Goal: Task Accomplishment & Management: Use online tool/utility

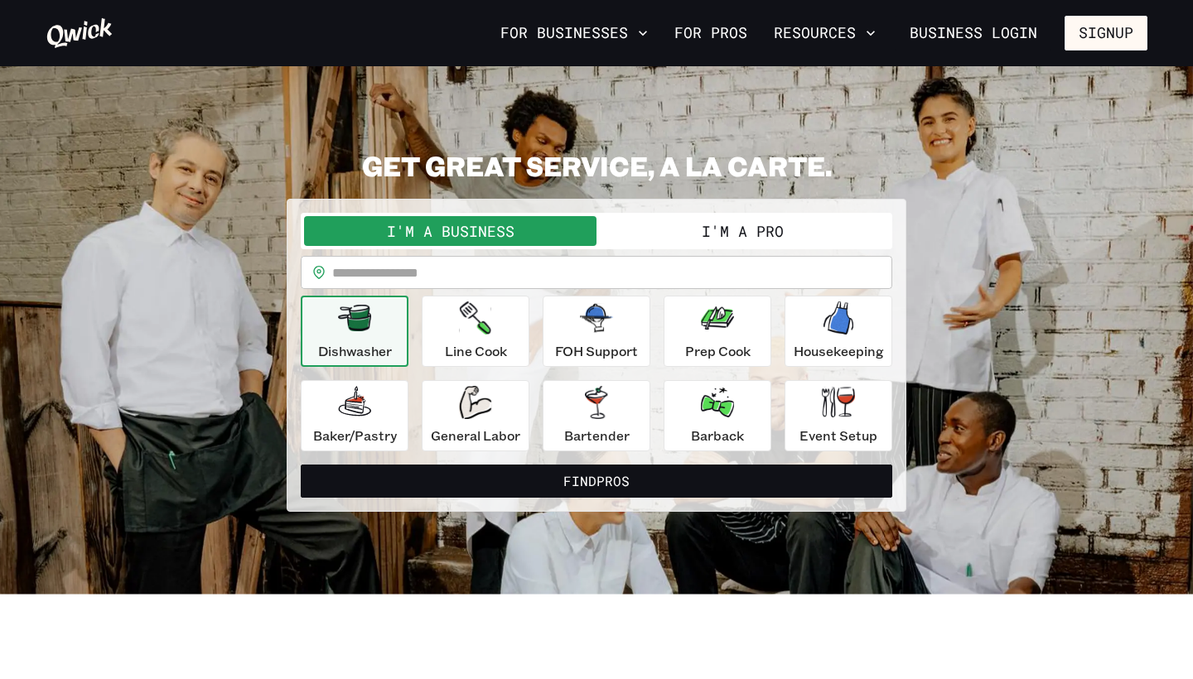
click at [360, 338] on div "Dishwasher" at bounding box center [355, 332] width 74 height 60
click at [502, 277] on input "text" at bounding box center [612, 272] width 560 height 33
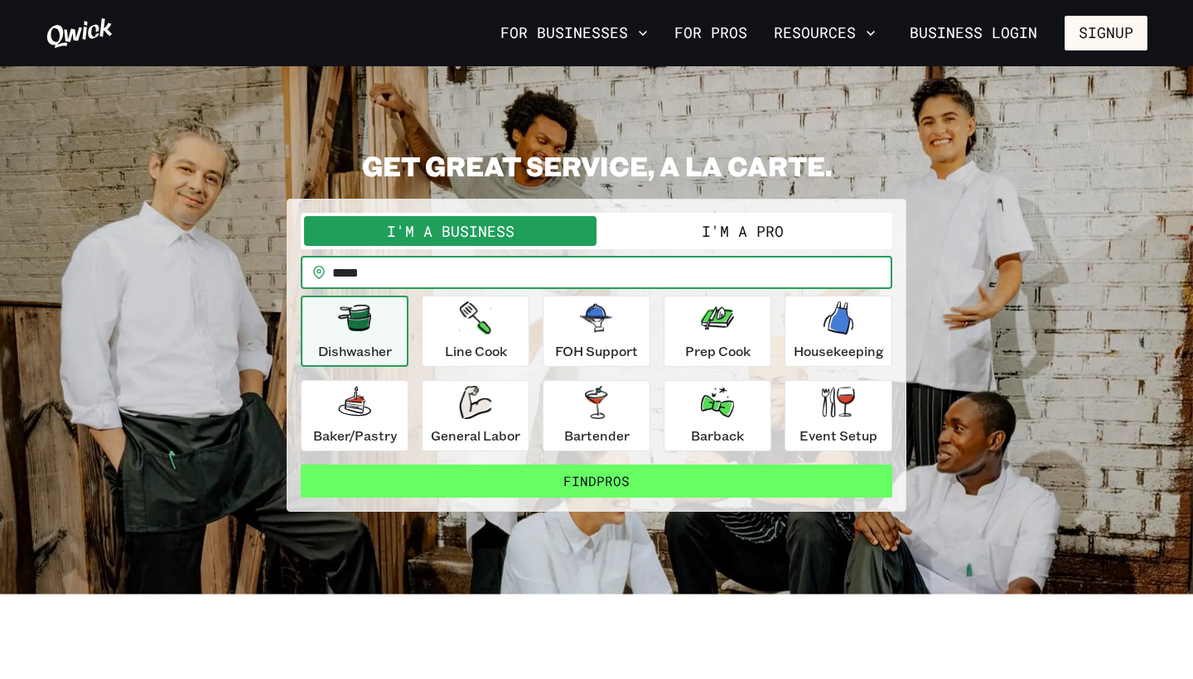
type input "*****"
click at [603, 480] on button "Find Pros" at bounding box center [596, 481] width 591 height 33
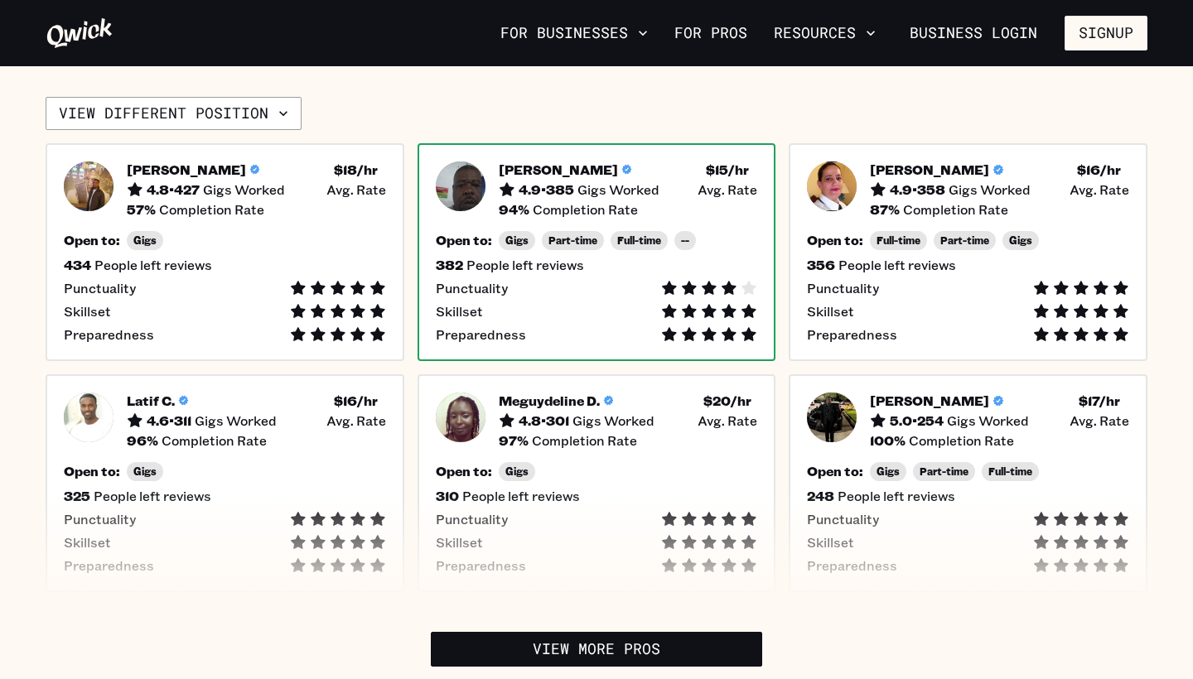
scroll to position [388, 0]
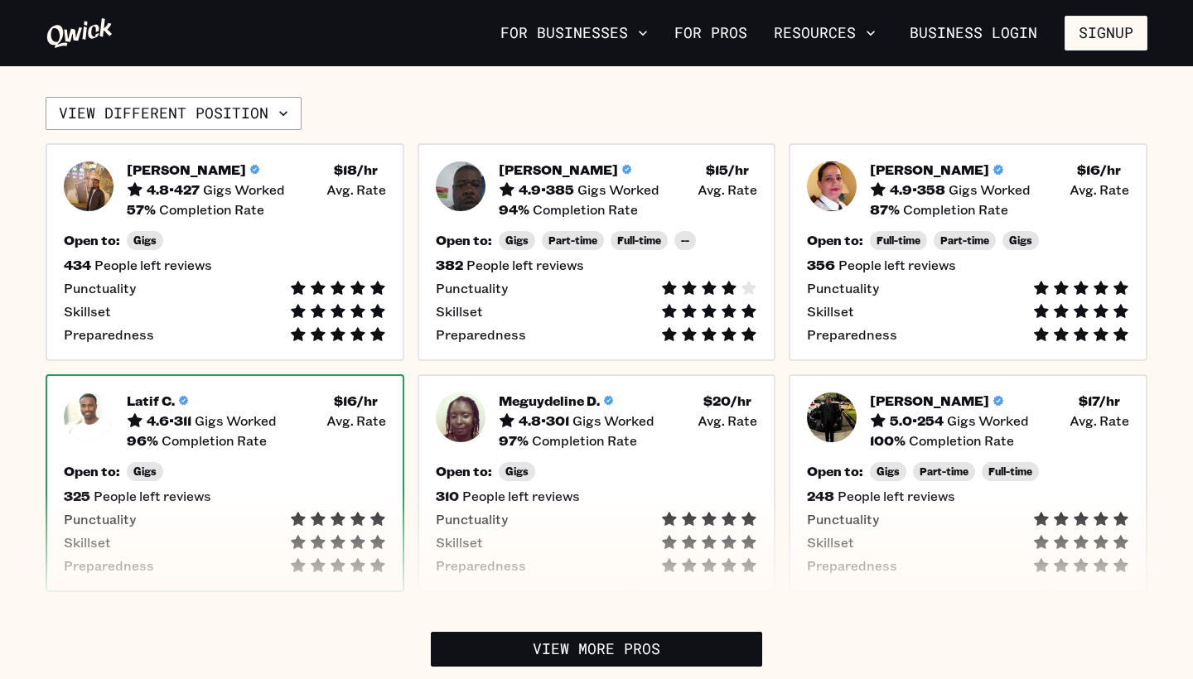
click at [128, 436] on h5 "96 %" at bounding box center [142, 440] width 31 height 17
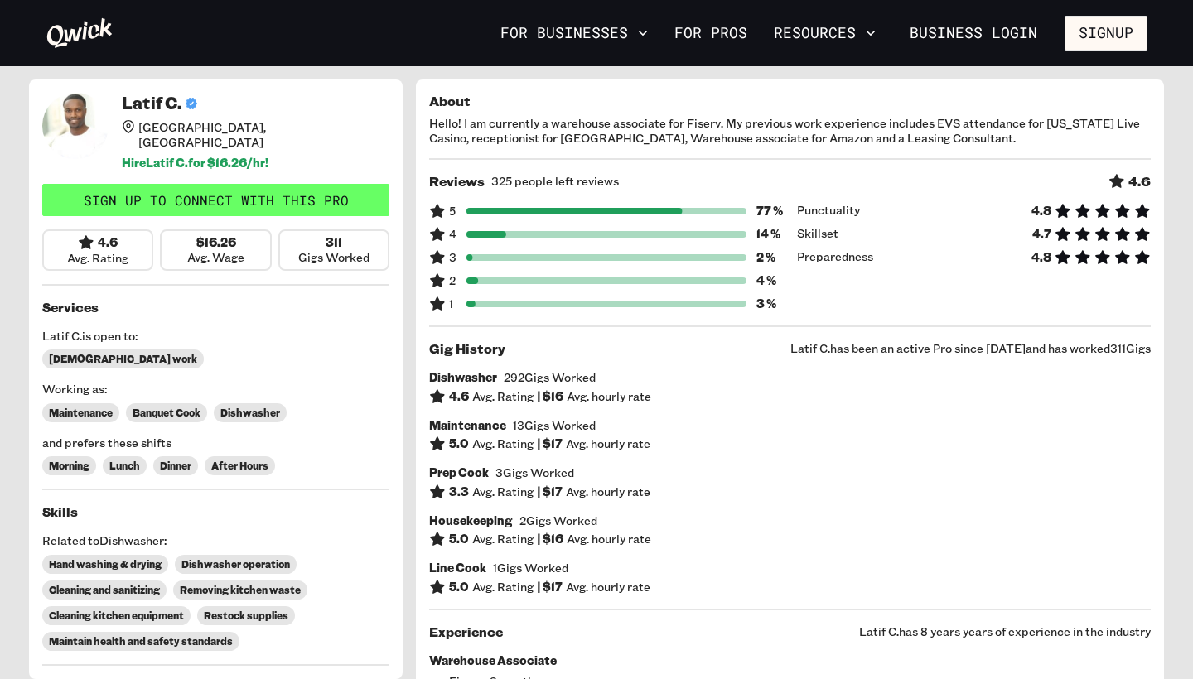
click at [332, 195] on link "Sign up to connect with this Pro" at bounding box center [215, 200] width 347 height 33
